Goal: Use online tool/utility

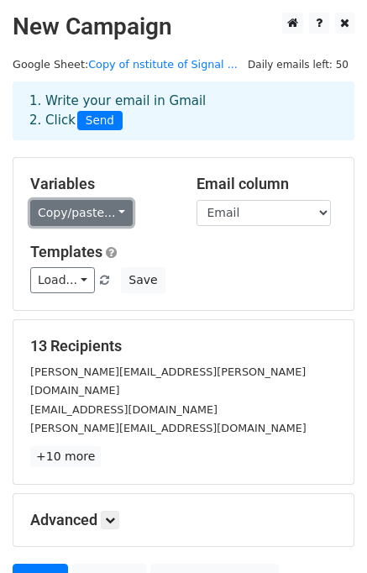
click at [72, 206] on link "Copy/paste..." at bounding box center [81, 213] width 102 height 26
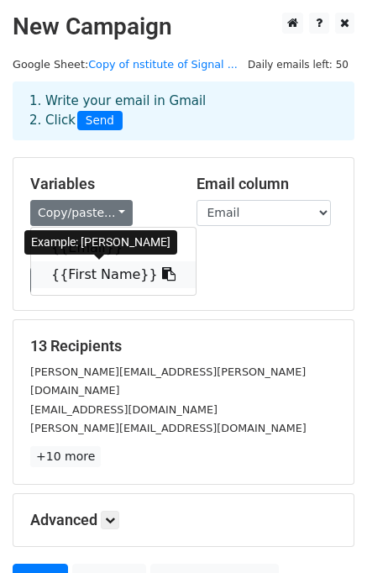
click at [92, 278] on link "{{First Name}}" at bounding box center [113, 274] width 165 height 27
